Goal: Task Accomplishment & Management: Use online tool/utility

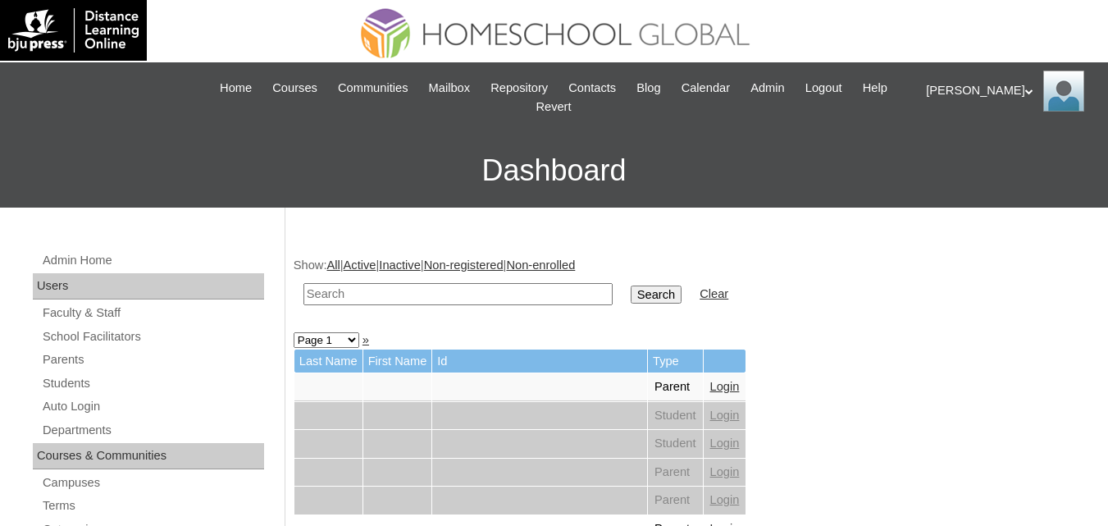
click at [380, 294] on input "text" at bounding box center [457, 294] width 309 height 22
type input "alren"
click at [631, 285] on input "Search" at bounding box center [656, 294] width 51 height 18
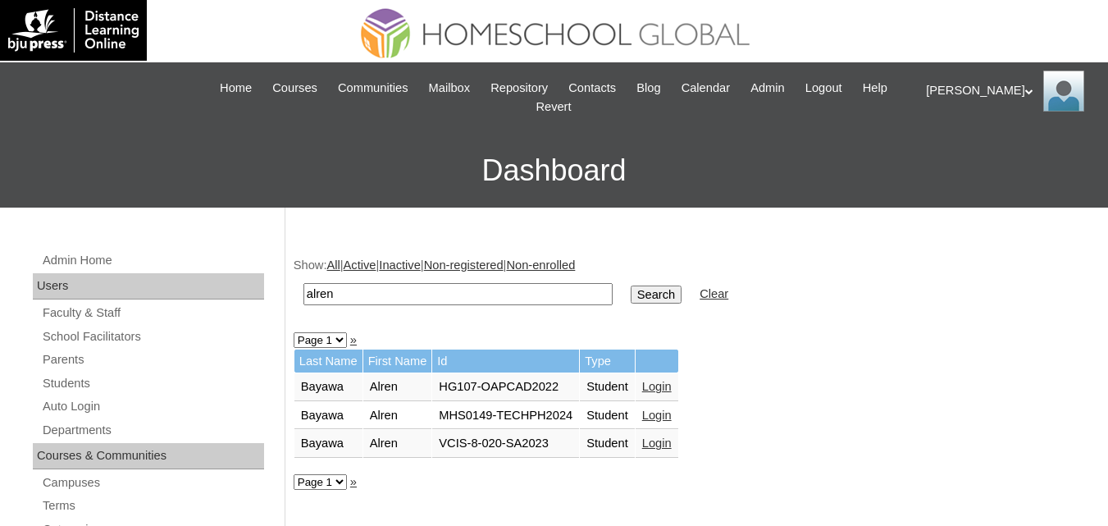
click at [653, 417] on link "Login" at bounding box center [657, 414] width 30 height 13
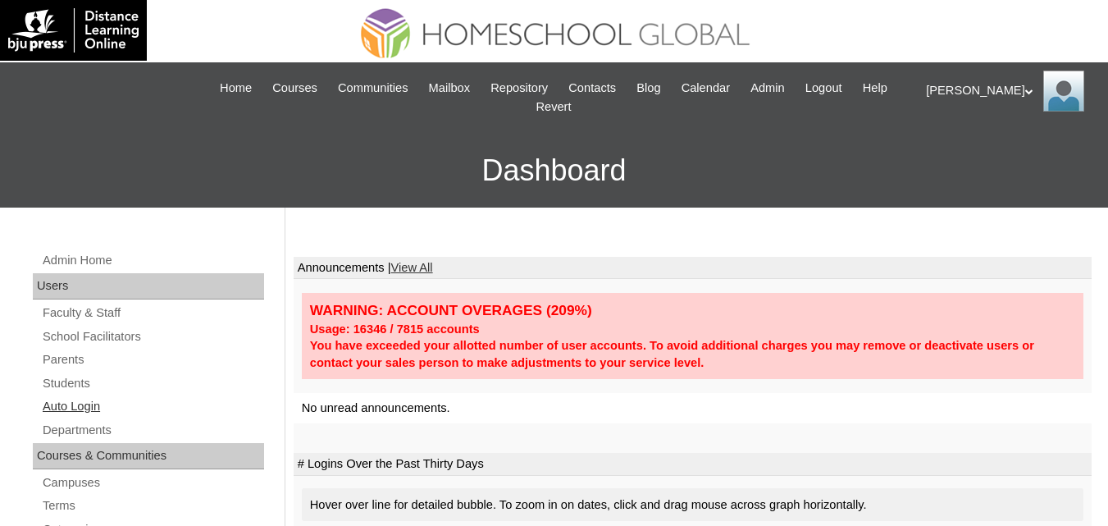
click at [66, 412] on link "Auto Login" at bounding box center [152, 406] width 223 height 21
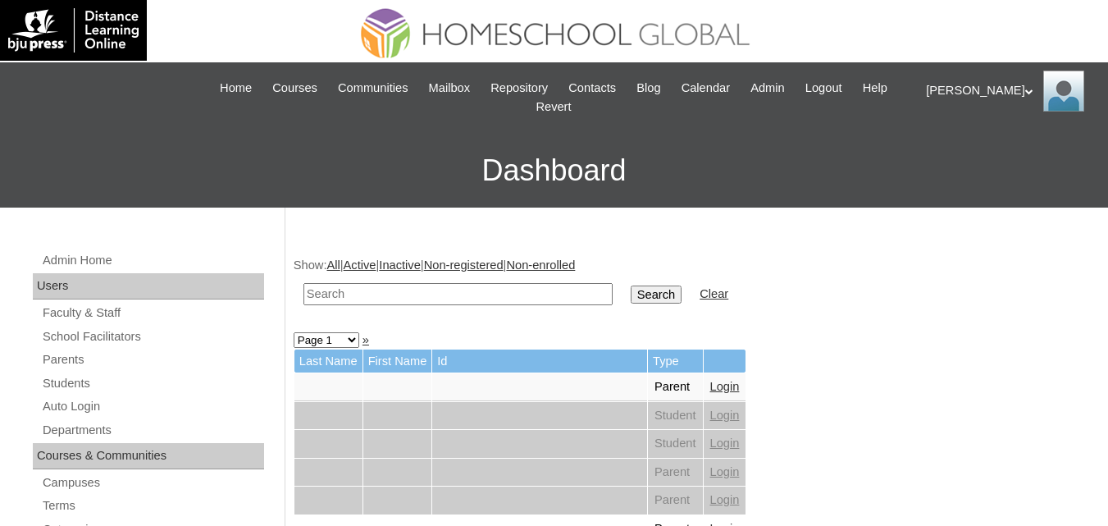
drag, startPoint x: 0, startPoint y: 0, endPoint x: 382, endPoint y: 298, distance: 484.4
click at [382, 298] on input "text" at bounding box center [457, 294] width 309 height 22
paste input "Audrey Gabrielle"
type input "Audrey Gabrielle"
click at [622, 283] on td "Search" at bounding box center [655, 294] width 67 height 39
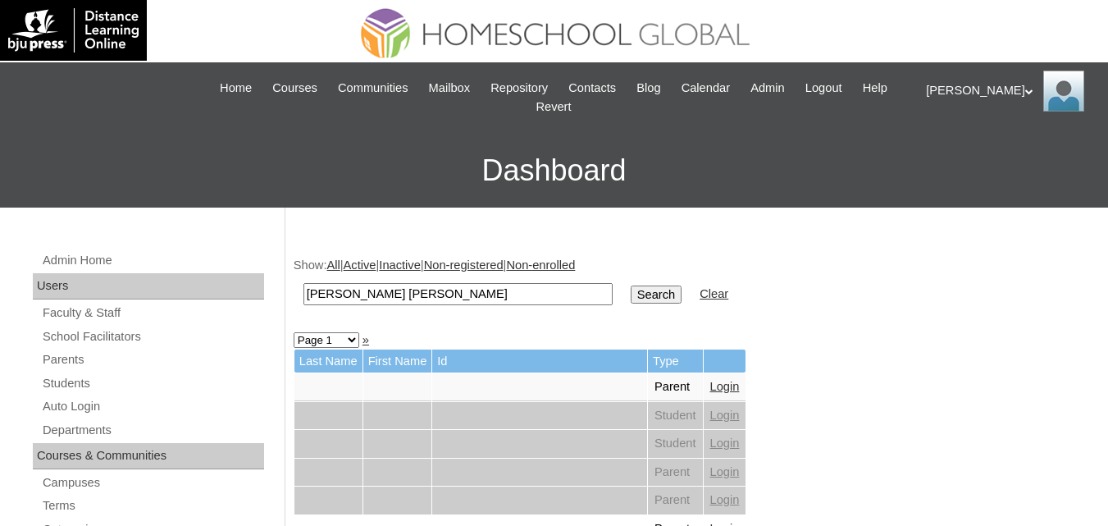
click at [631, 291] on input "Search" at bounding box center [656, 294] width 51 height 18
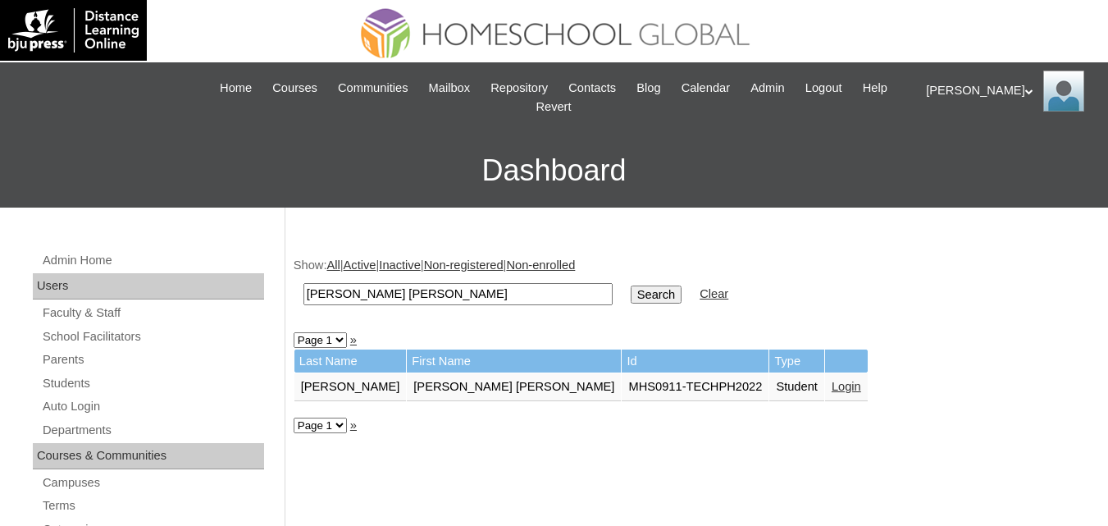
click at [832, 380] on link "Login" at bounding box center [847, 386] width 30 height 13
